Goal: Task Accomplishment & Management: Manage account settings

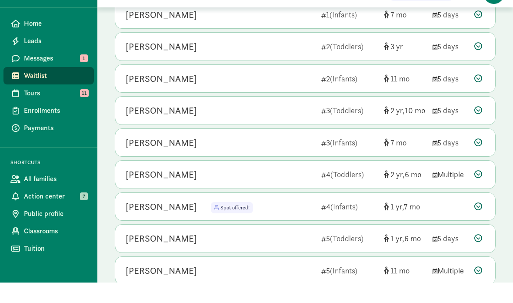
scroll to position [193, 0]
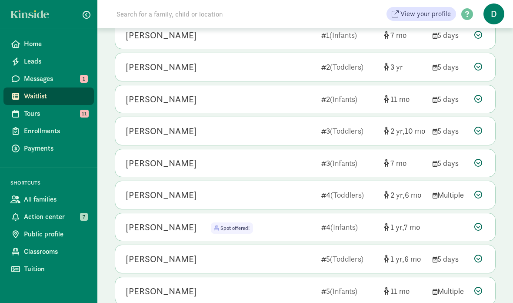
click at [295, 260] on div "Ayceon Thomas" at bounding box center [220, 259] width 189 height 14
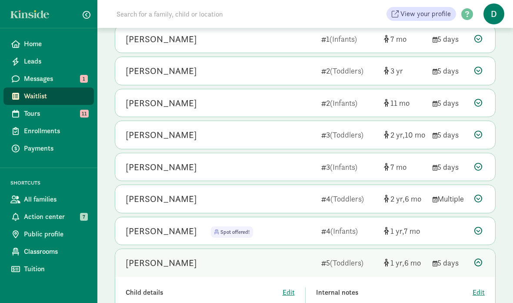
scroll to position [184, 0]
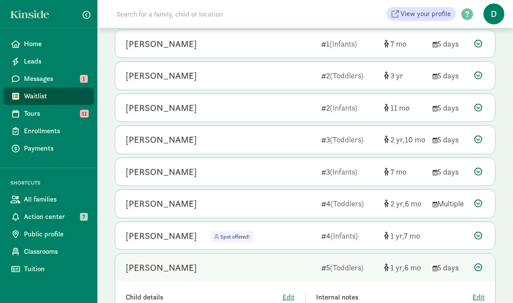
click at [75, 78] on span "Messages" at bounding box center [55, 79] width 63 height 10
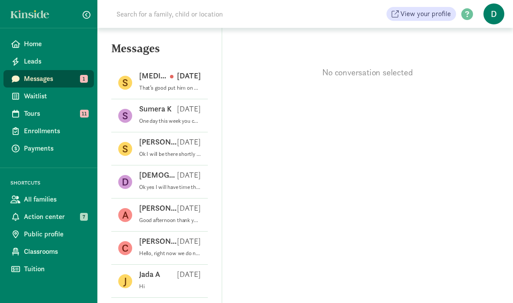
click at [201, 99] on div "S Syeda G Aug 19 That’s good put him on waitlist once we visit you" at bounding box center [159, 115] width 97 height 33
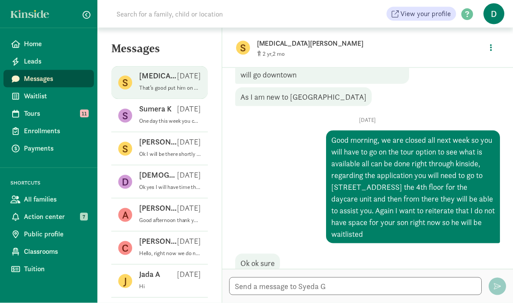
scroll to position [35, 0]
click at [186, 117] on p "One day this week you can stop by to pick the the paperwork. I’m available [DAT…" at bounding box center [170, 120] width 62 height 7
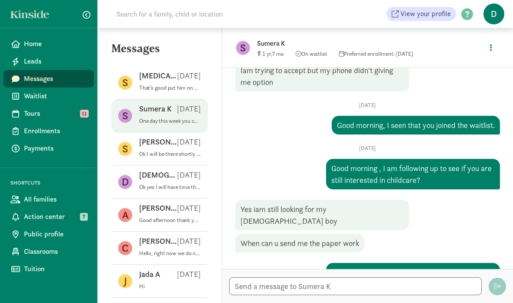
scroll to position [49, 0]
click at [191, 170] on div "Dezaria W Aug 18" at bounding box center [170, 177] width 62 height 14
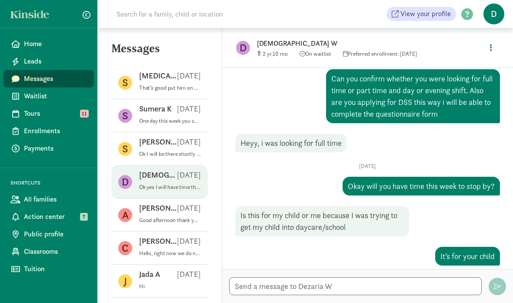
scroll to position [103, 0]
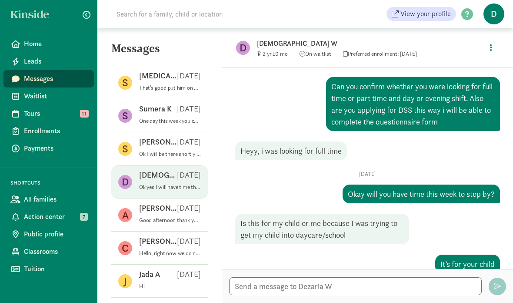
click at [178, 104] on div "Sumera K Aug 18" at bounding box center [170, 111] width 62 height 14
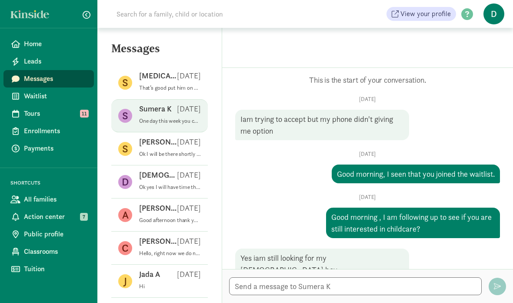
scroll to position [49, 0]
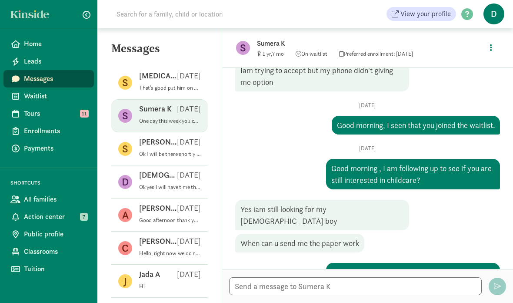
click at [184, 70] on div "Syeda G Aug 19" at bounding box center [170, 77] width 62 height 14
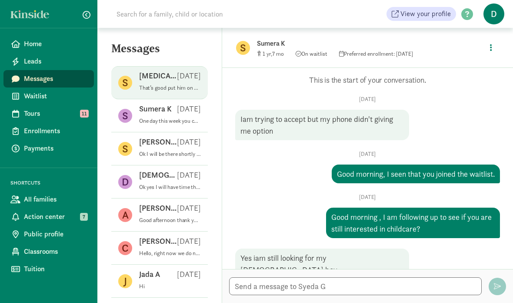
scroll to position [475, 0]
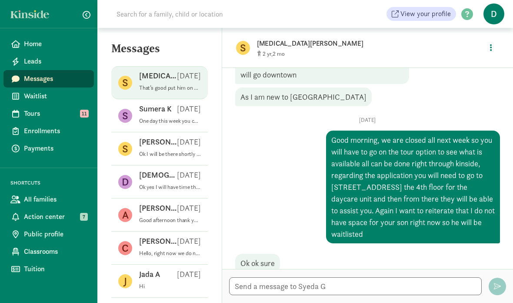
click at [69, 92] on span "Waitlist" at bounding box center [55, 96] width 63 height 10
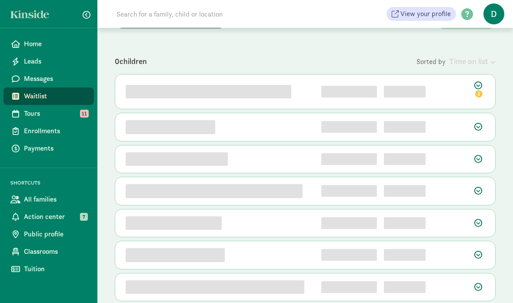
scroll to position [69, 0]
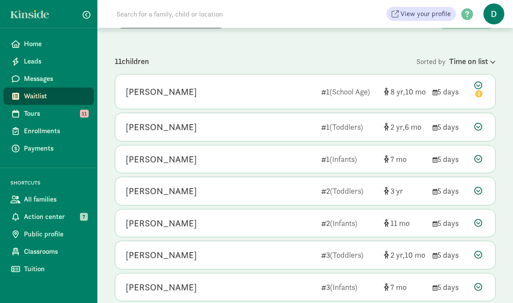
click at [482, 89] on icon at bounding box center [480, 90] width 10 height 18
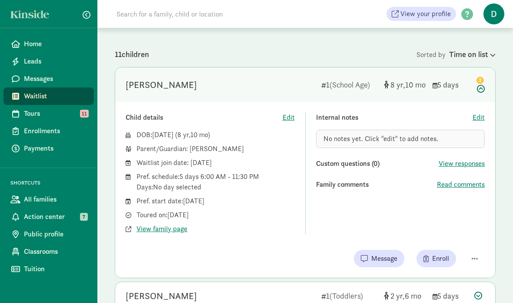
scroll to position [76, 0]
click at [483, 83] on icon "info" at bounding box center [480, 79] width 7 height 7
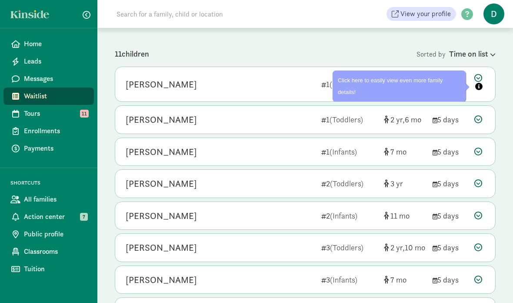
scroll to position [65, 0]
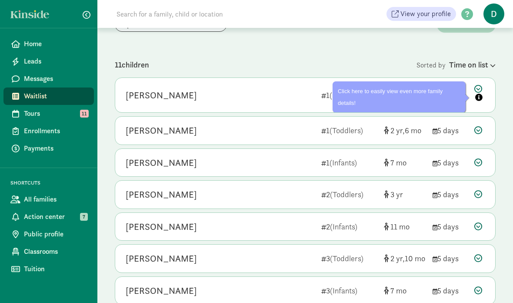
click at [485, 131] on div at bounding box center [480, 130] width 10 height 12
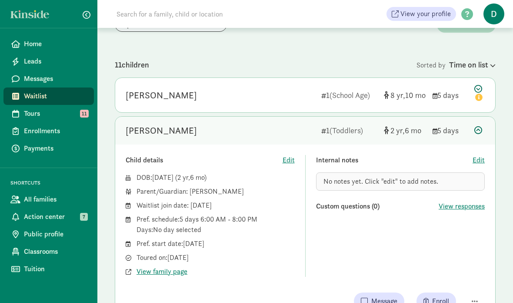
click at [478, 132] on icon at bounding box center [479, 130] width 8 height 8
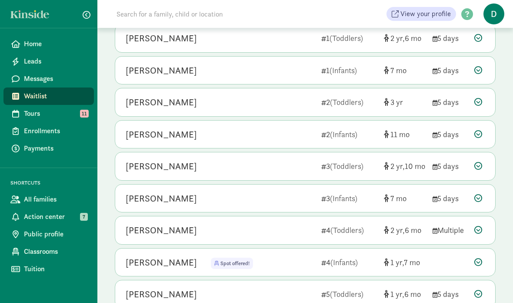
scroll to position [158, 0]
click at [483, 161] on div at bounding box center [480, 166] width 10 height 12
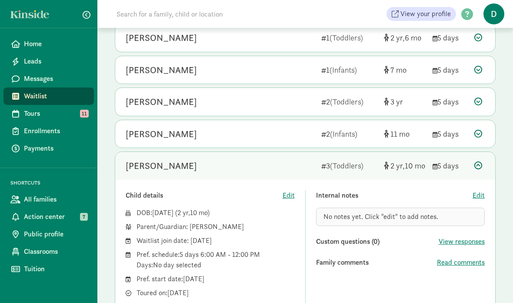
click at [483, 163] on div at bounding box center [480, 166] width 10 height 12
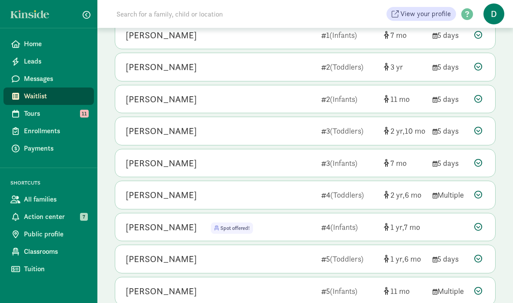
scroll to position [228, 0]
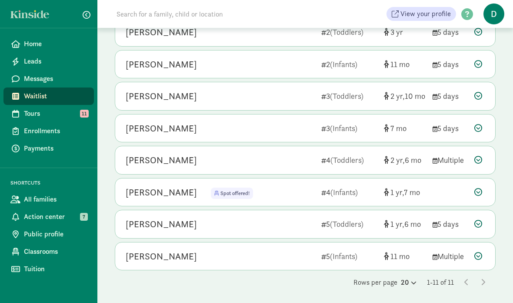
click at [473, 253] on div "Imaan Sweeney 5 (Infants) 11 Multiple" at bounding box center [305, 256] width 380 height 28
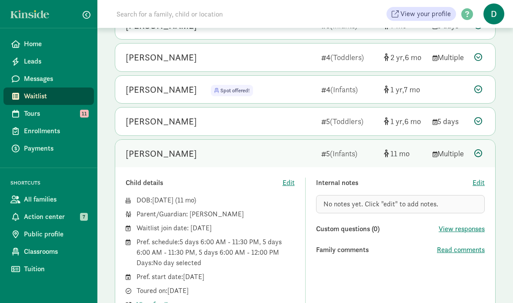
scroll to position [332, 0]
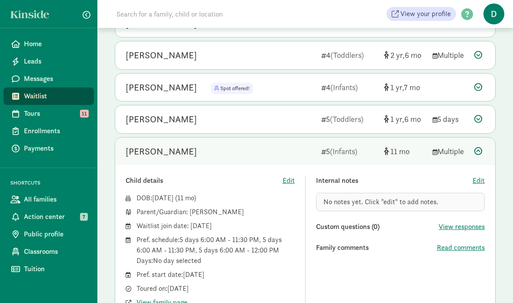
click at [478, 151] on icon at bounding box center [479, 151] width 8 height 8
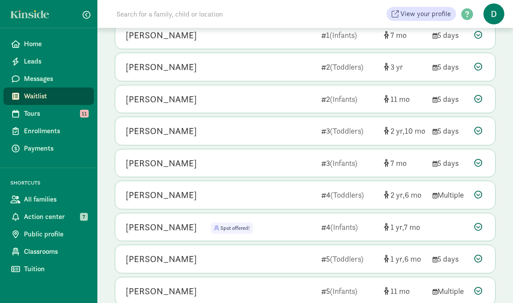
click at [479, 290] on icon at bounding box center [479, 291] width 8 height 8
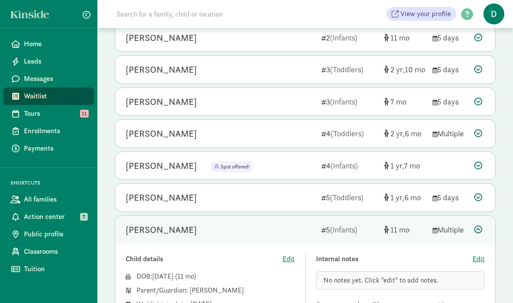
scroll to position [255, 0]
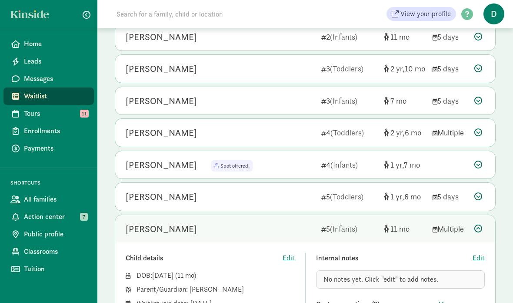
click at [481, 218] on div "Imaan Sweeney 5 (Infants) 11 Multiple" at bounding box center [305, 229] width 380 height 28
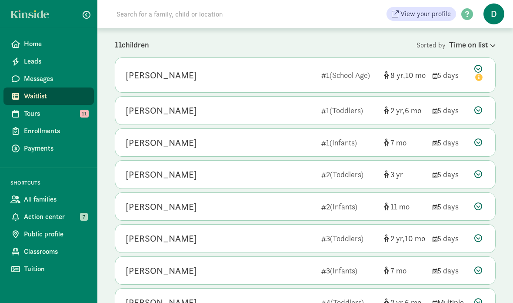
scroll to position [84, 0]
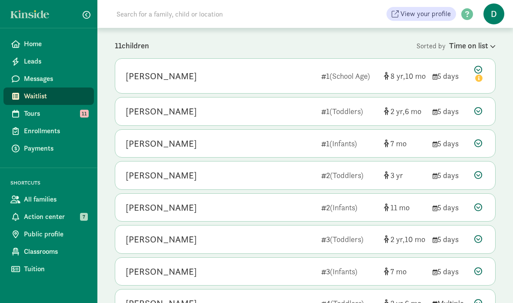
click at [478, 237] on icon at bounding box center [479, 239] width 8 height 8
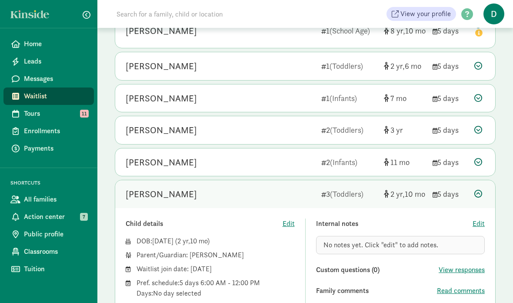
scroll to position [130, 0]
click at [479, 193] on icon at bounding box center [479, 194] width 8 height 8
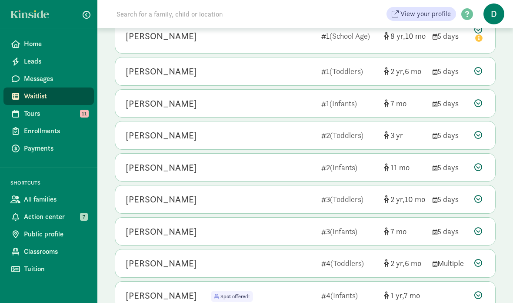
scroll to position [124, 0]
click at [474, 93] on div "Arabella Rodriguez 1 (Infants) 7 5 days" at bounding box center [305, 105] width 380 height 28
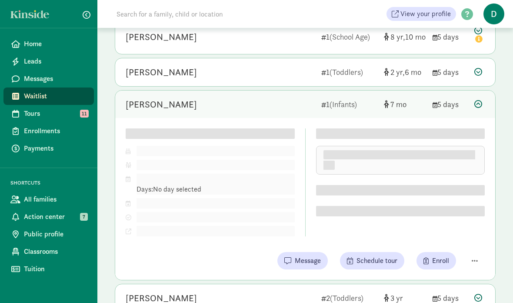
click at [479, 80] on div "Hassan Pope 1 (Toddlers) 2 6 5 days" at bounding box center [305, 72] width 380 height 28
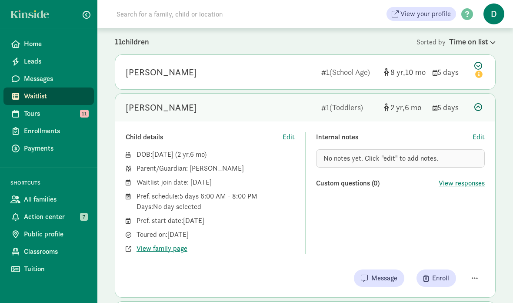
scroll to position [83, 0]
click at [474, 276] on span "button" at bounding box center [475, 278] width 6 height 7
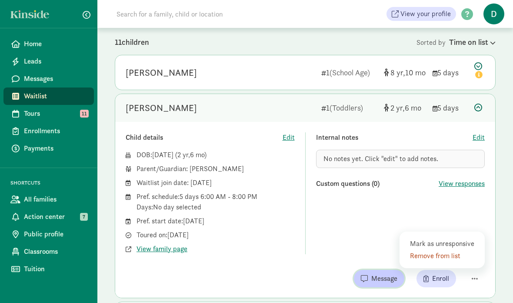
click at [392, 283] on span "Message" at bounding box center [385, 278] width 26 height 10
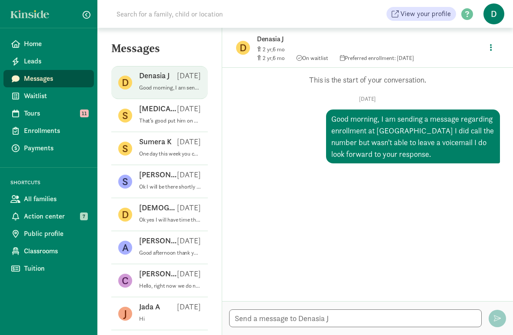
click at [31, 96] on span "Waitlist" at bounding box center [55, 96] width 63 height 10
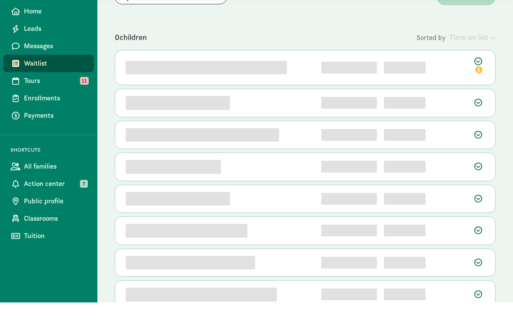
scroll to position [76, 0]
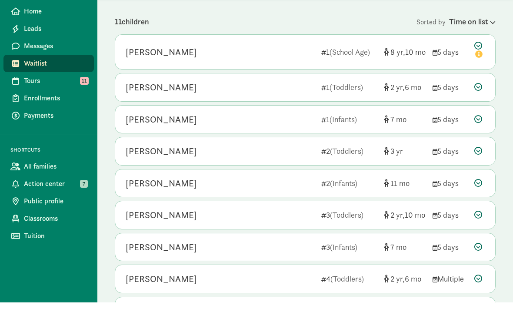
click at [483, 114] on div at bounding box center [480, 120] width 10 height 12
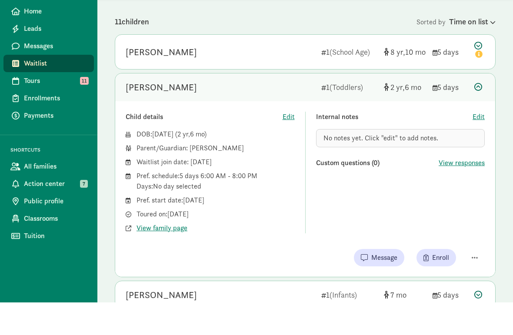
click at [476, 245] on div "Child details Edit DOB: Jan 30, 2023 ( 2 6 ) Parent/Guardian: Denasia Jones Wai…" at bounding box center [305, 222] width 380 height 176
click at [479, 284] on button "button" at bounding box center [475, 291] width 20 height 14
click at [471, 263] on div "Mark as unresponsive" at bounding box center [443, 268] width 67 height 10
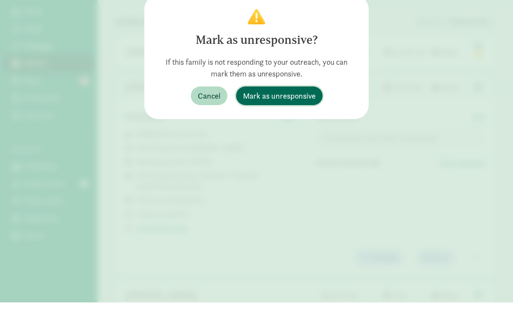
click at [307, 123] on span "Mark as unresponsive" at bounding box center [279, 129] width 73 height 12
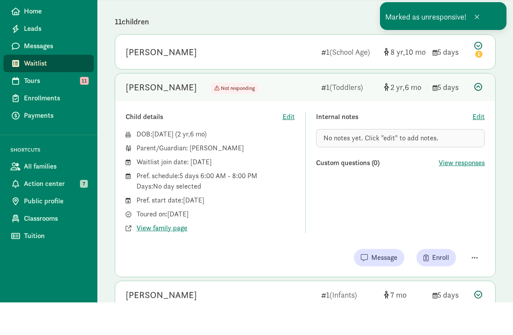
click at [477, 114] on div at bounding box center [480, 120] width 10 height 12
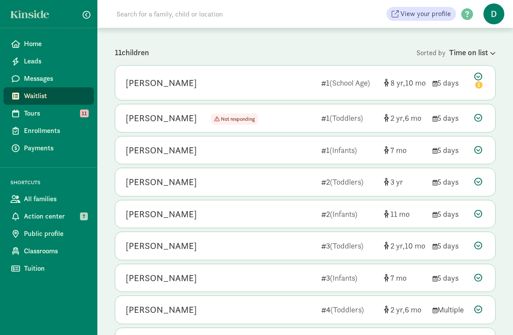
scroll to position [72, 0]
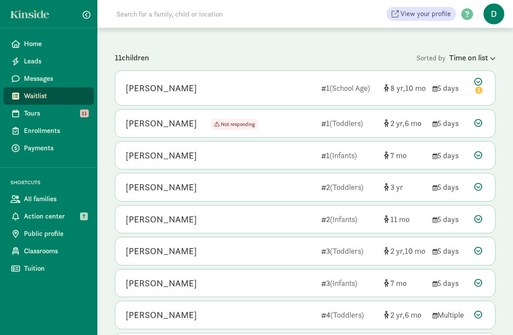
click at [26, 111] on span "Tours" at bounding box center [55, 113] width 63 height 10
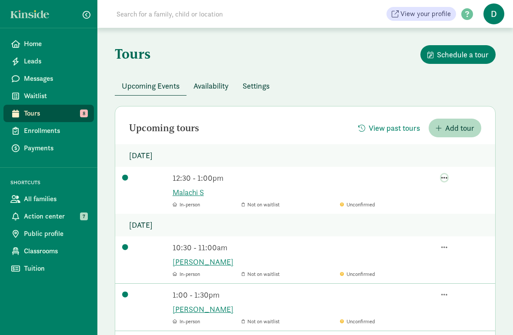
click at [448, 174] on span "button" at bounding box center [445, 177] width 6 height 7
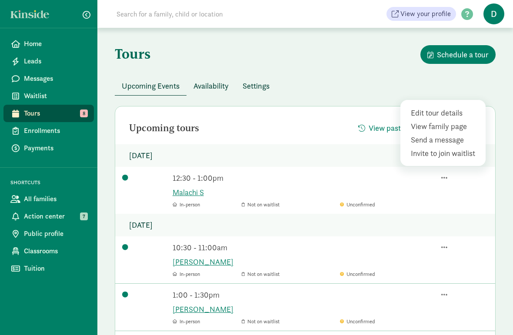
click at [457, 121] on div "Edit tour details" at bounding box center [444, 127] width 67 height 12
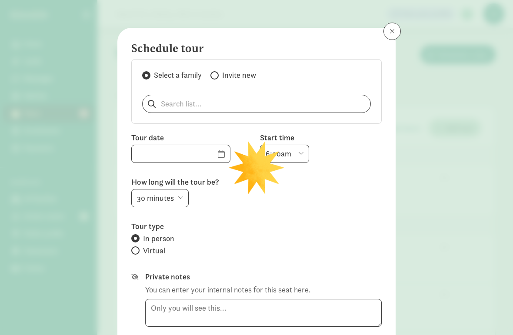
type input "08/21/2025"
select select "12:30pm"
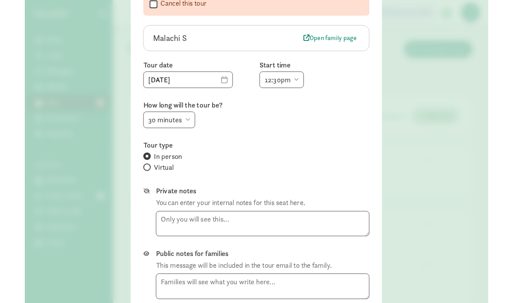
scroll to position [74, 0]
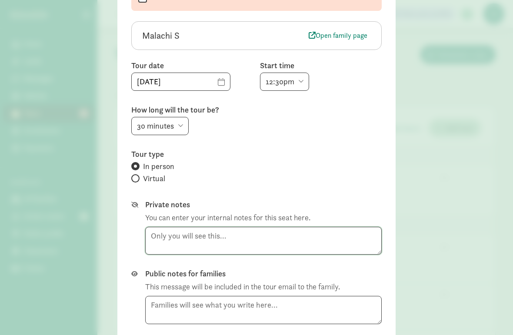
click at [349, 248] on textarea at bounding box center [263, 241] width 237 height 28
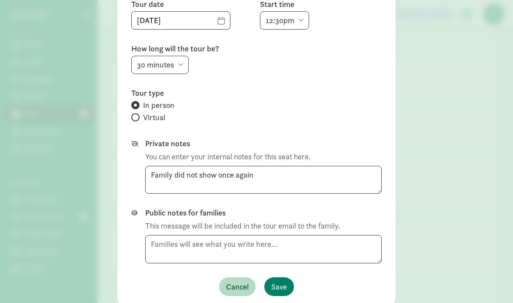
scroll to position [135, 0]
type textarea "Family did not show once again"
click at [284, 285] on span "Save" at bounding box center [280, 287] width 16 height 12
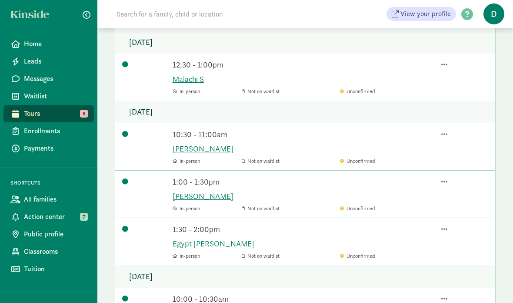
scroll to position [114, 0]
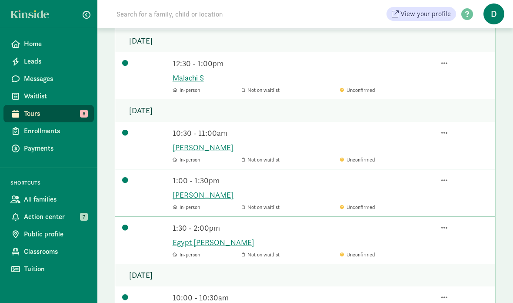
click at [181, 241] on link "Egypt [PERSON_NAME]" at bounding box center [331, 243] width 316 height 12
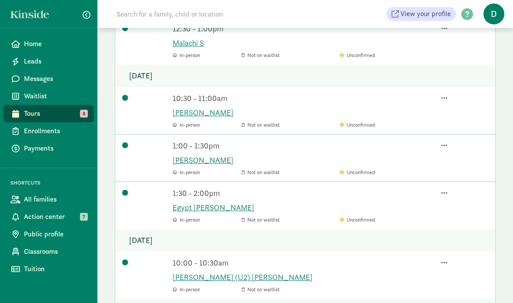
scroll to position [149, 0]
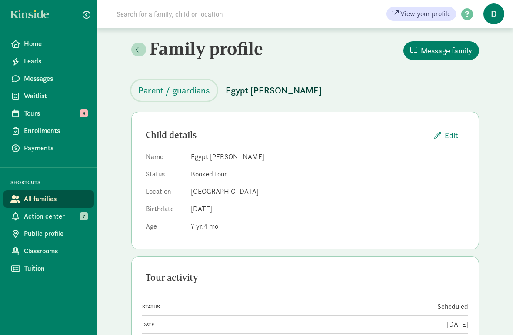
click at [140, 92] on span "Parent / guardians" at bounding box center [174, 91] width 72 height 14
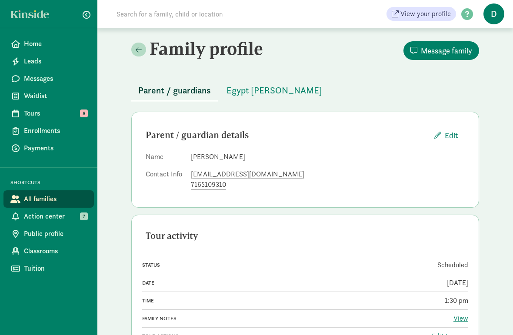
click at [28, 111] on span "Tours" at bounding box center [55, 113] width 63 height 10
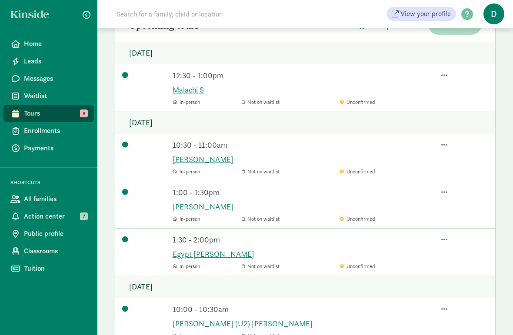
scroll to position [103, 0]
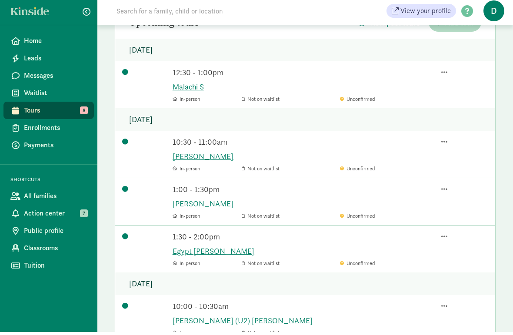
click at [175, 161] on link "[PERSON_NAME]" at bounding box center [331, 160] width 316 height 12
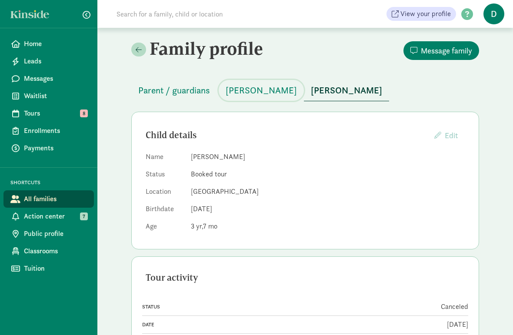
click at [282, 90] on span "Cailee Simmons" at bounding box center [261, 91] width 71 height 14
click at [345, 87] on span "[PERSON_NAME]" at bounding box center [346, 91] width 71 height 14
click at [279, 91] on span "Cailee Simmons" at bounding box center [261, 91] width 71 height 14
click at [336, 89] on span "[PERSON_NAME]" at bounding box center [346, 91] width 71 height 14
click at [135, 96] on button "Parent / guardians" at bounding box center [174, 90] width 86 height 21
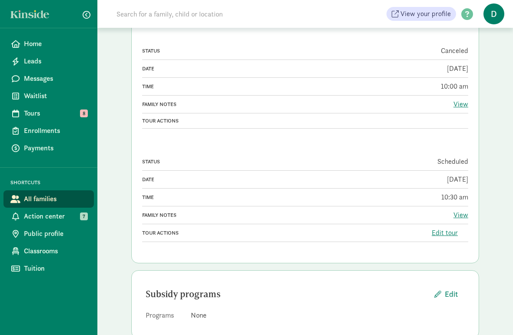
scroll to position [344, 0]
